Goal: Task Accomplishment & Management: Complete application form

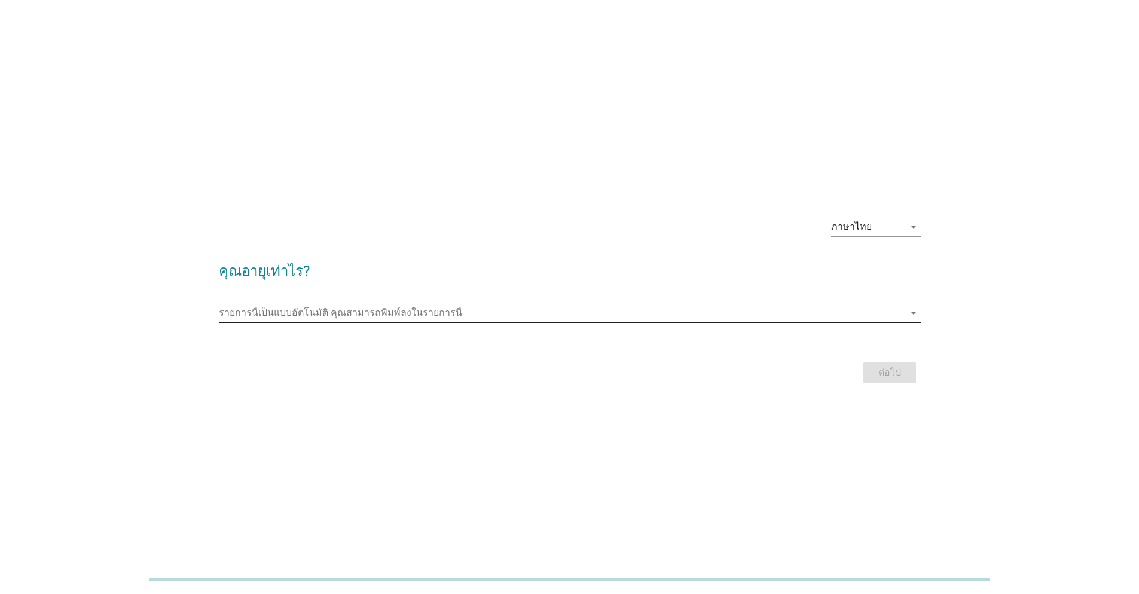
click at [343, 307] on input "รายการนี้เป็นแบบอัตโนมัติ คุณสามารถพิมพ์ลงในรายการนี้" at bounding box center [561, 312] width 685 height 19
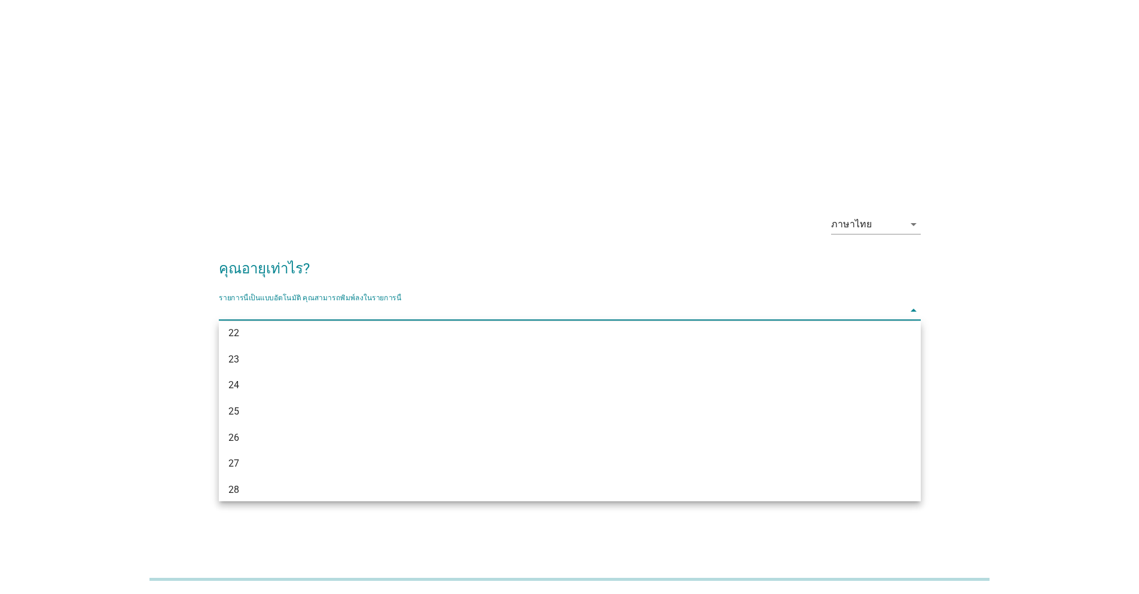
scroll to position [120, 0]
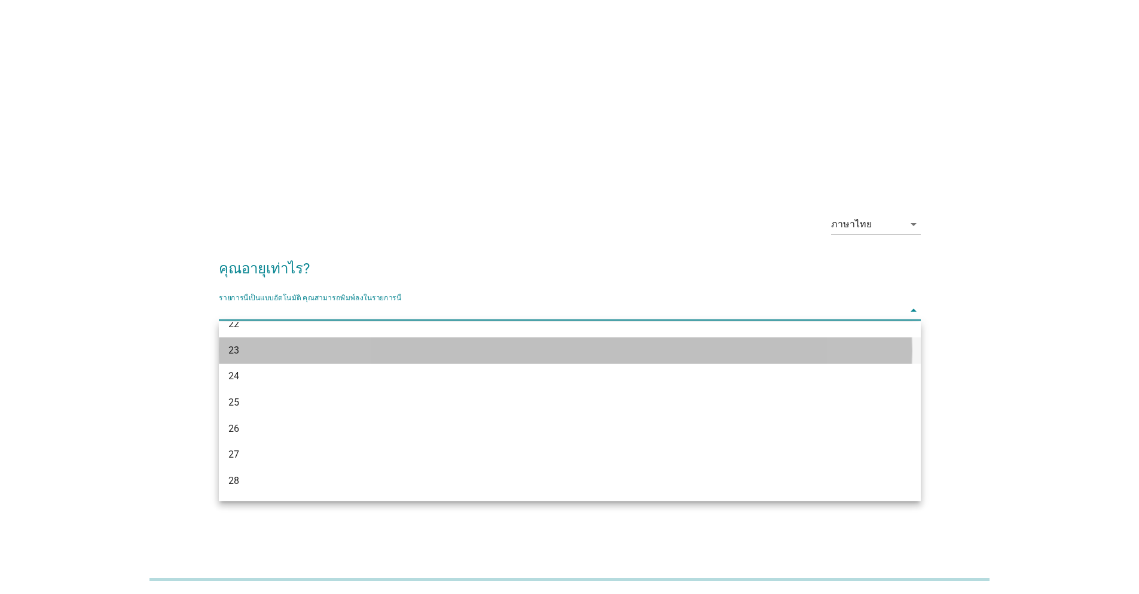
click at [294, 350] on div "23" at bounding box center [541, 350] width 626 height 14
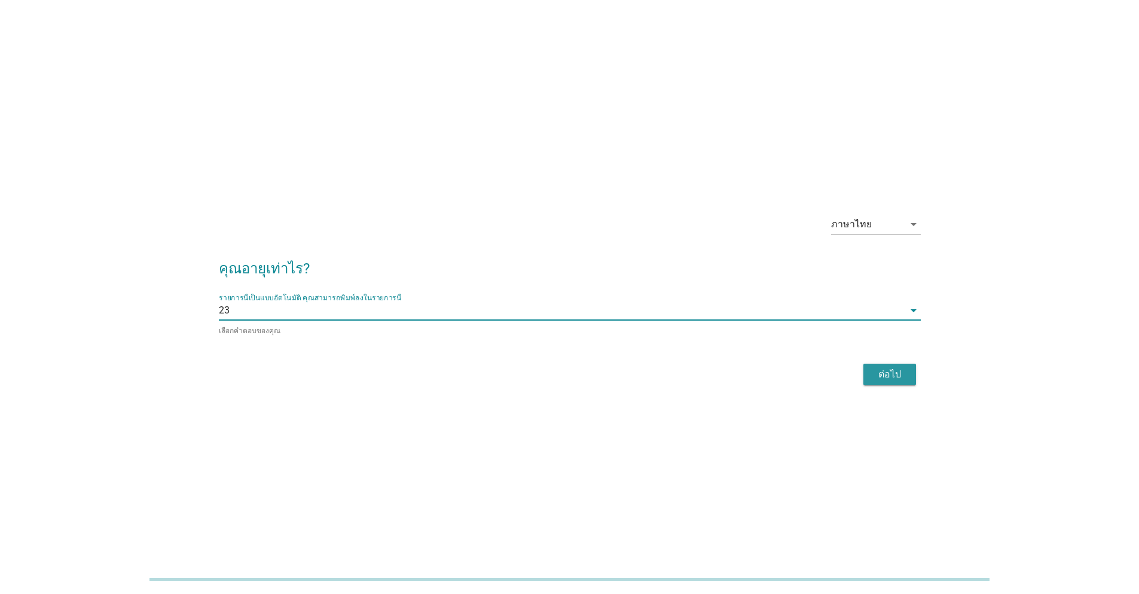
click at [907, 375] on button "ต่อไป" at bounding box center [890, 375] width 53 height 22
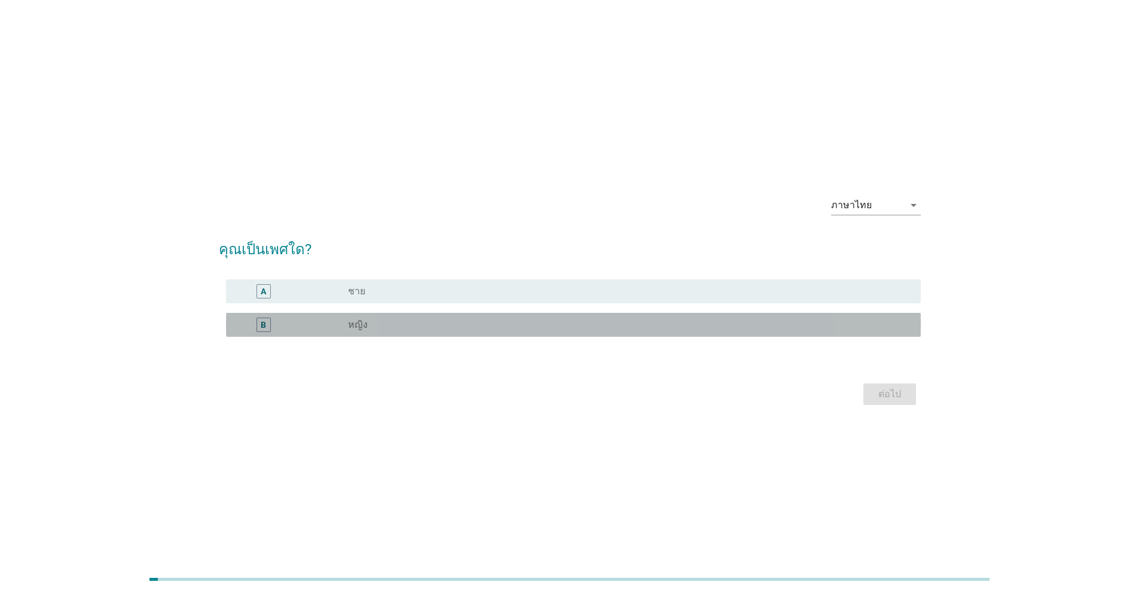
click at [459, 327] on div "radio_button_unchecked หญิง" at bounding box center [625, 325] width 554 height 12
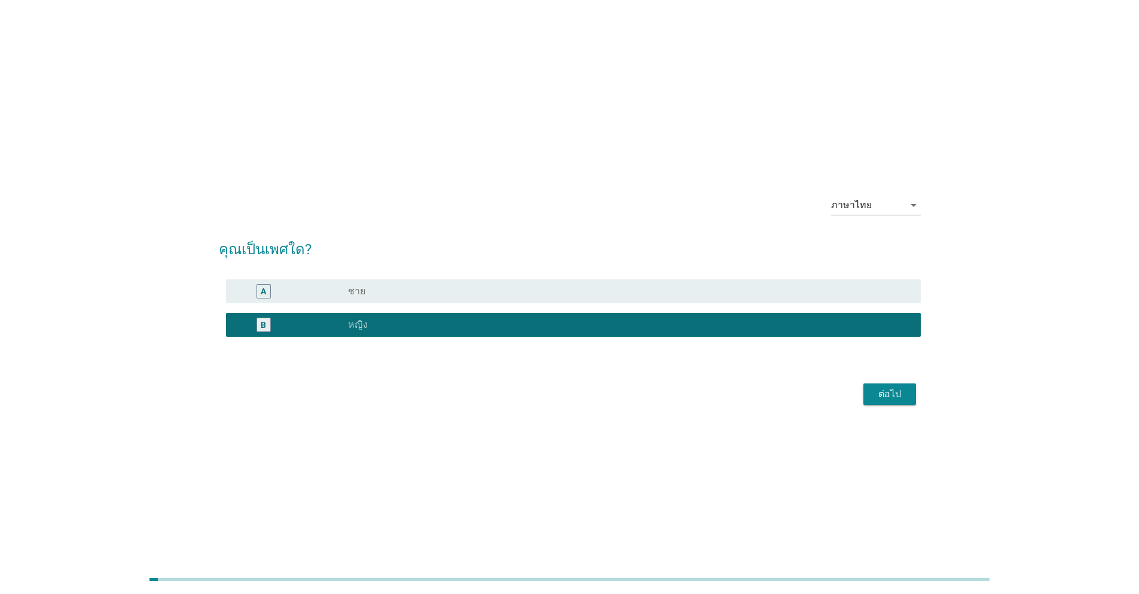
click at [924, 403] on div "ภาษาไทย arrow_drop_down คุณเป็นเพศใด? A radio_button_unchecked ชาย B radio_butt…" at bounding box center [569, 297] width 721 height 242
click at [910, 403] on button "ต่อไป" at bounding box center [890, 394] width 53 height 22
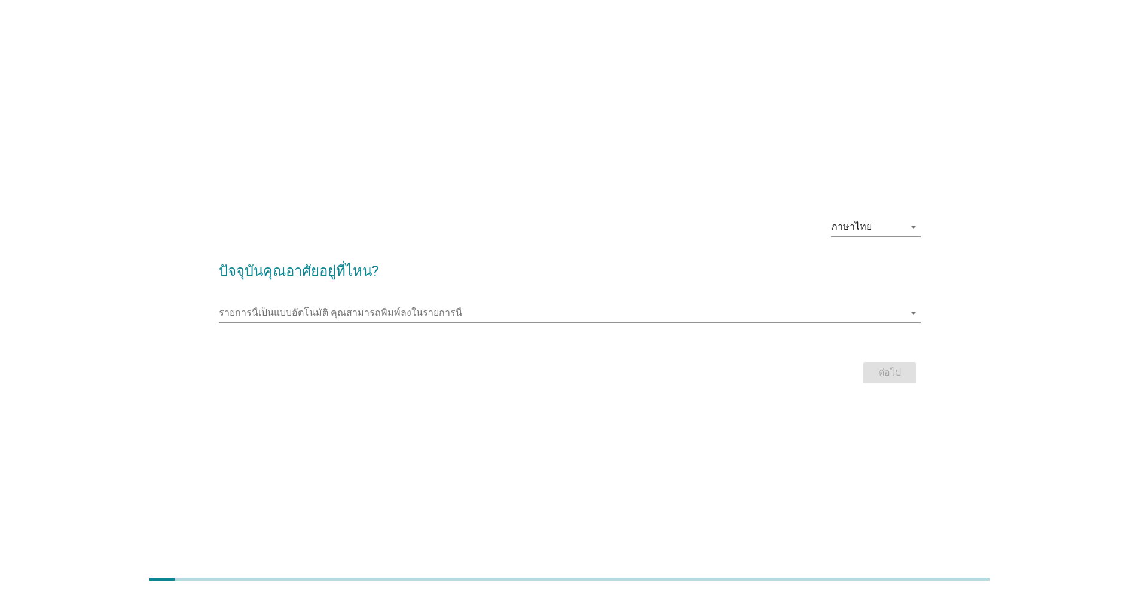
click at [875, 327] on div at bounding box center [570, 330] width 702 height 7
click at [813, 322] on div "รายการนี้เป็นแบบอัตโนมัติ [PERSON_NAME]พิมพ์ลงในรายการนี้ arrow_drop_down" at bounding box center [570, 318] width 702 height 31
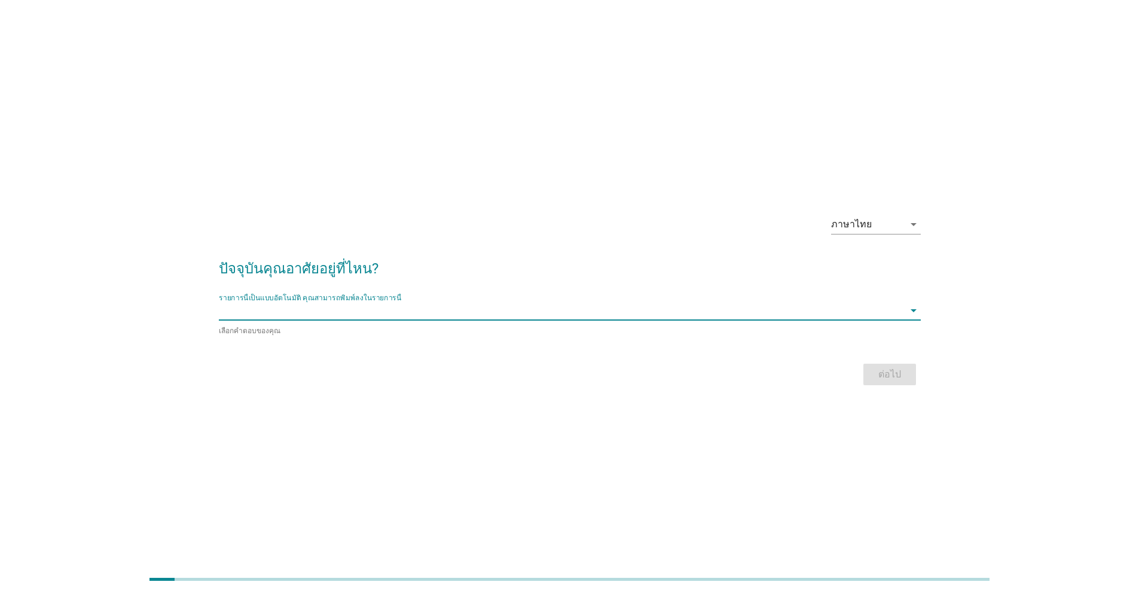
click at [804, 320] on div "รายการนี้เป็นแบบอัตโนมัติ [PERSON_NAME]พิมพ์ลงในรายการนี้ arrow_drop_down" at bounding box center [570, 310] width 702 height 19
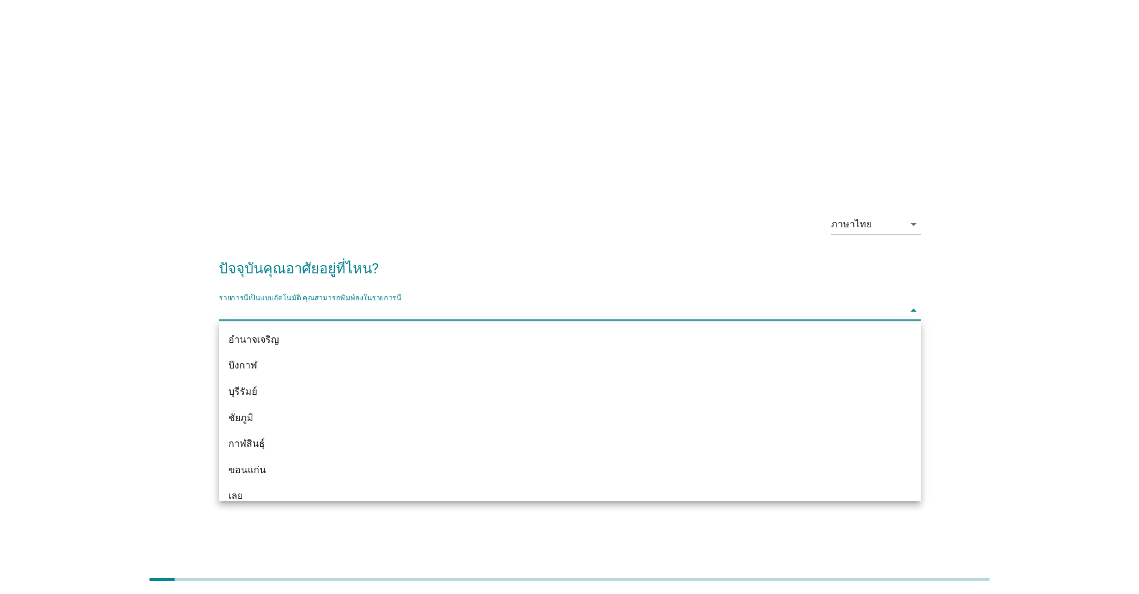
click at [804, 320] on div "รายการนี้เป็นแบบอัตโนมัติ [PERSON_NAME]พิมพ์ลงในรายการนี้ arrow_drop_down" at bounding box center [570, 310] width 702 height 19
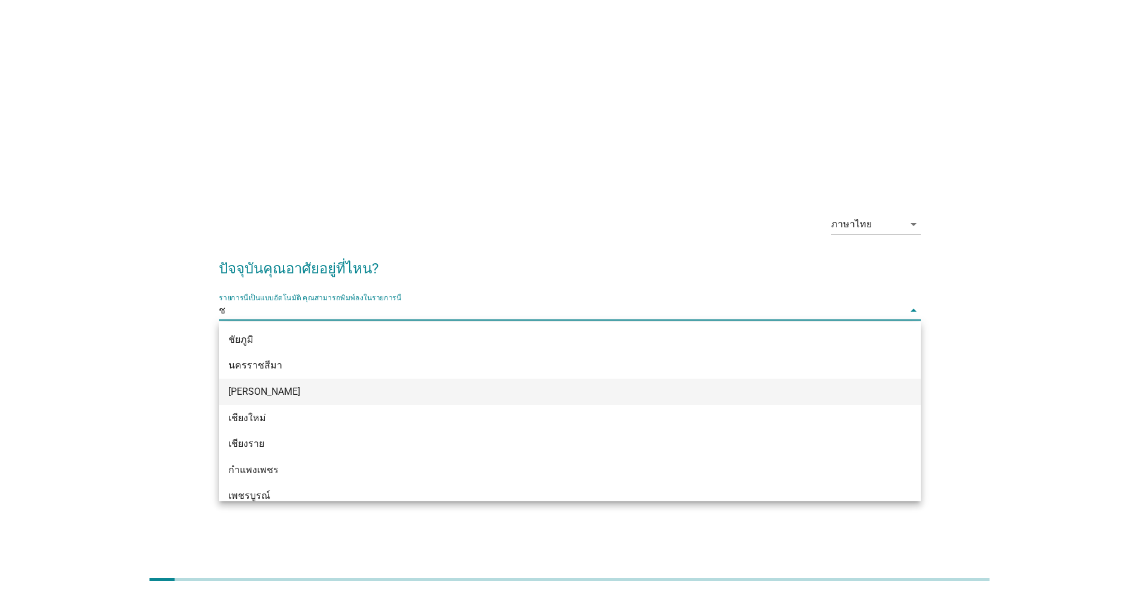
type input "ชล"
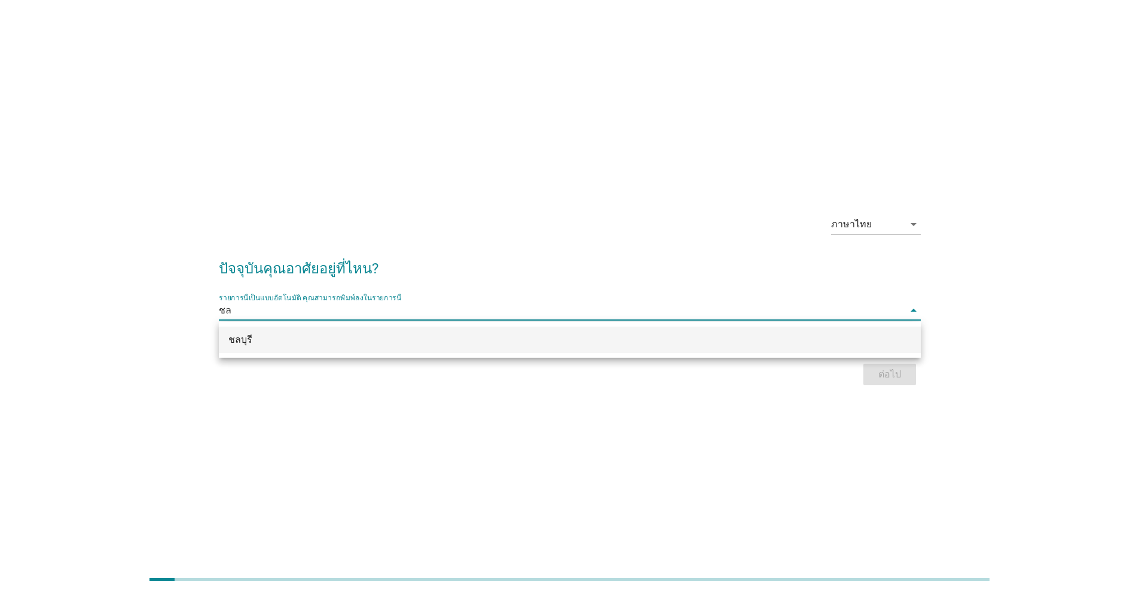
click at [644, 345] on div "ชลบุรี" at bounding box center [541, 340] width 626 height 14
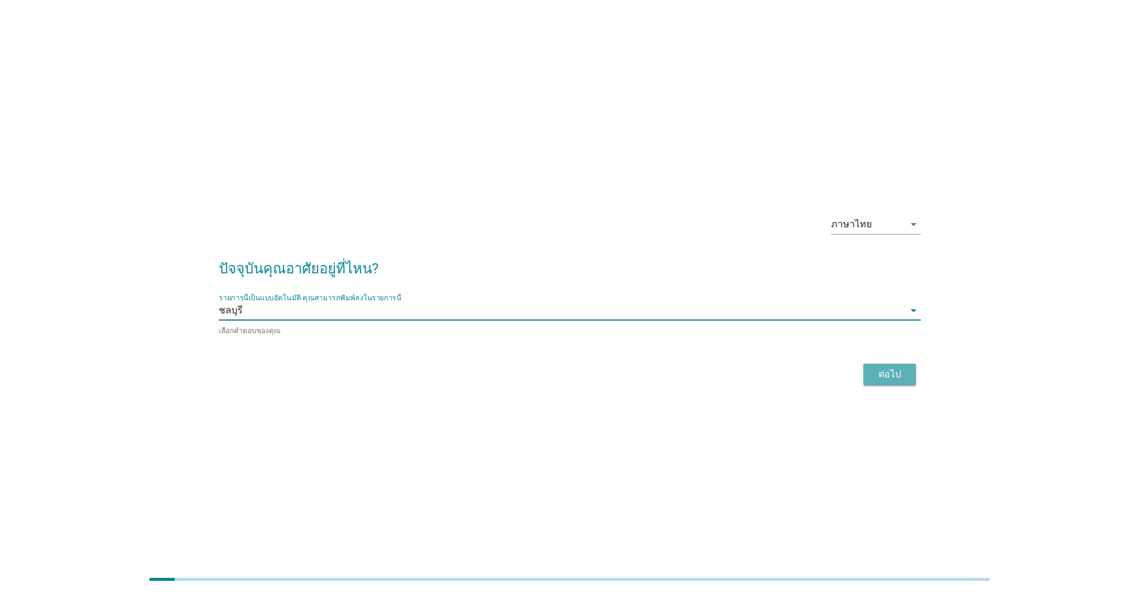
click at [901, 367] on div "ต่อไป" at bounding box center [889, 374] width 33 height 14
